Goal: Find specific page/section

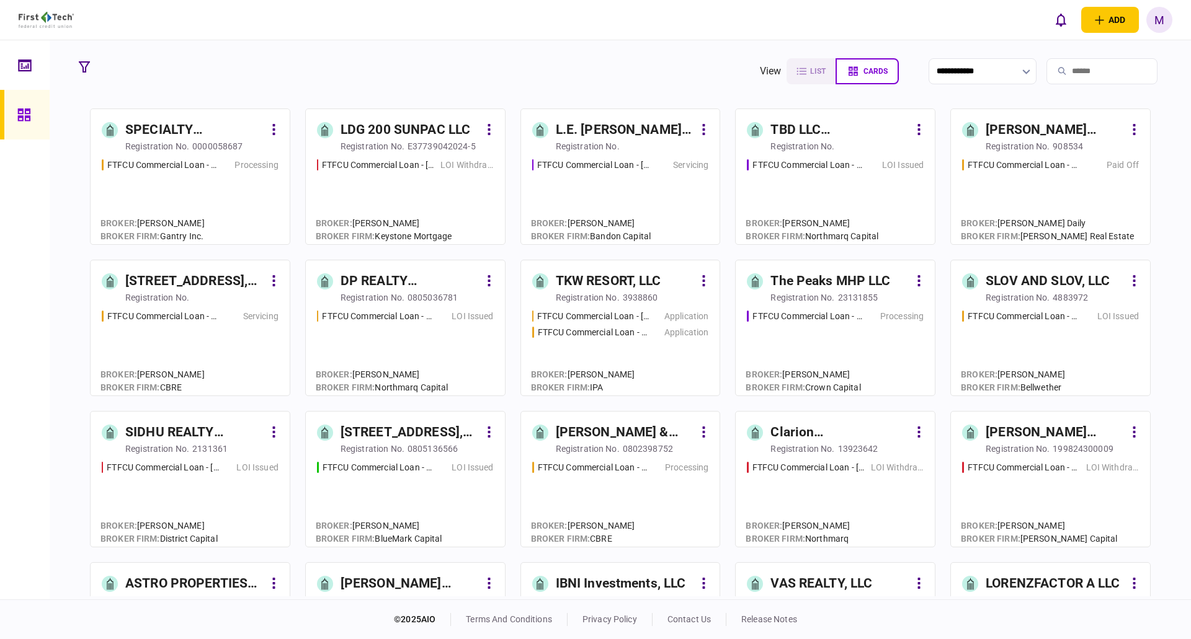
click at [1080, 75] on input "search" at bounding box center [1101, 71] width 111 height 26
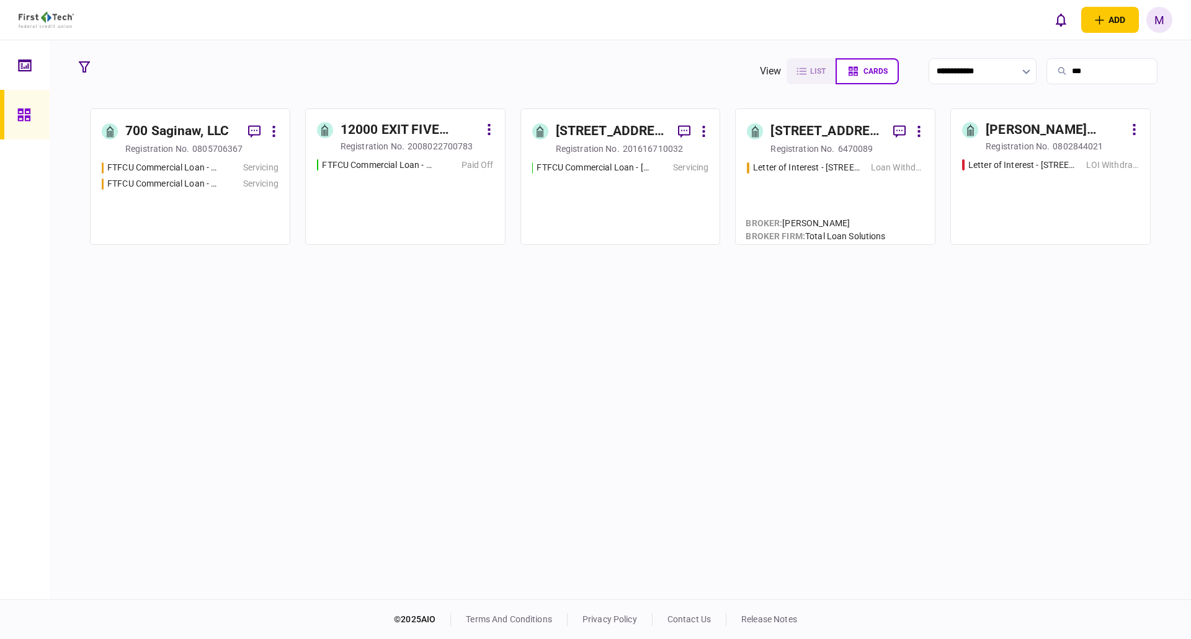
type input "***"
click at [172, 193] on div "FTFCU Commercial Loan - [STREET_ADDRESS] Servicing FTFCU Commercial Loan - [STR…" at bounding box center [190, 197] width 177 height 72
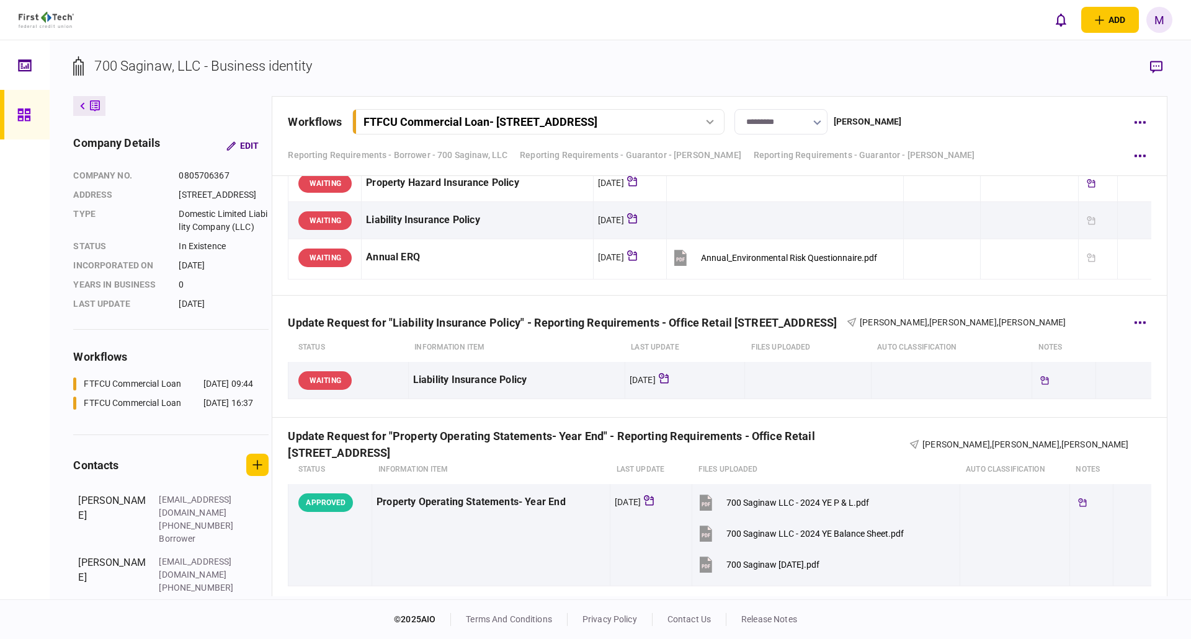
scroll to position [800, 0]
